Goal: Transaction & Acquisition: Purchase product/service

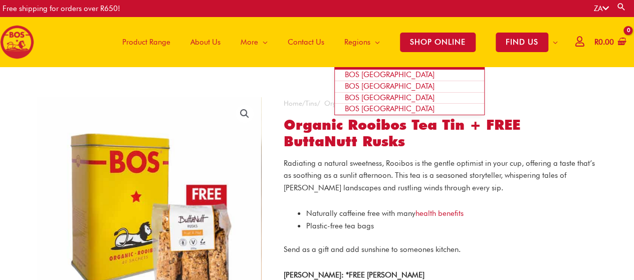
click at [377, 75] on span "BOS [GEOGRAPHIC_DATA]" at bounding box center [390, 74] width 90 height 9
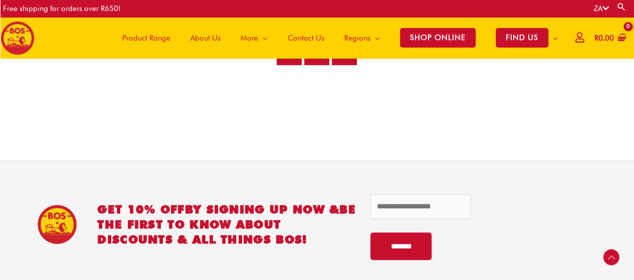
scroll to position [2153, 0]
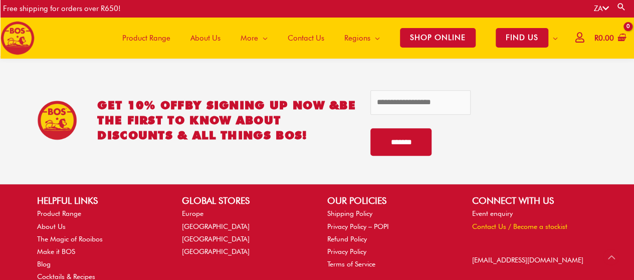
click at [498, 226] on link "Contact Us / Become a stockist" at bounding box center [519, 227] width 95 height 8
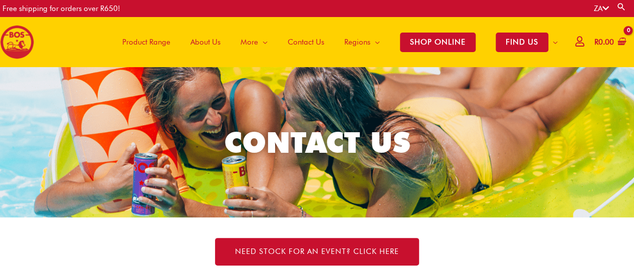
click at [158, 42] on span "Product Range" at bounding box center [146, 42] width 48 height 30
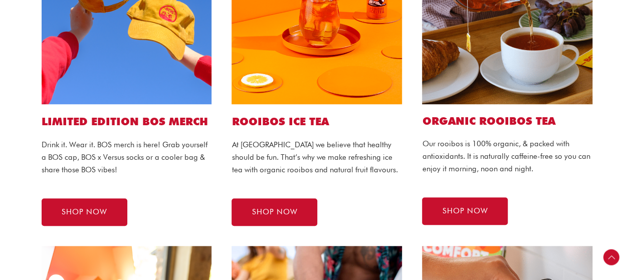
scroll to position [301, 0]
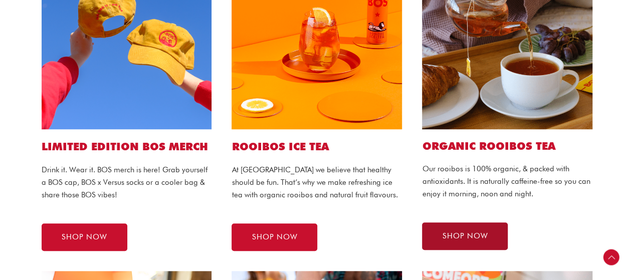
click at [467, 233] on span "SHOP NOW" at bounding box center [465, 237] width 46 height 8
